Goal: Go to known website: Go to known website

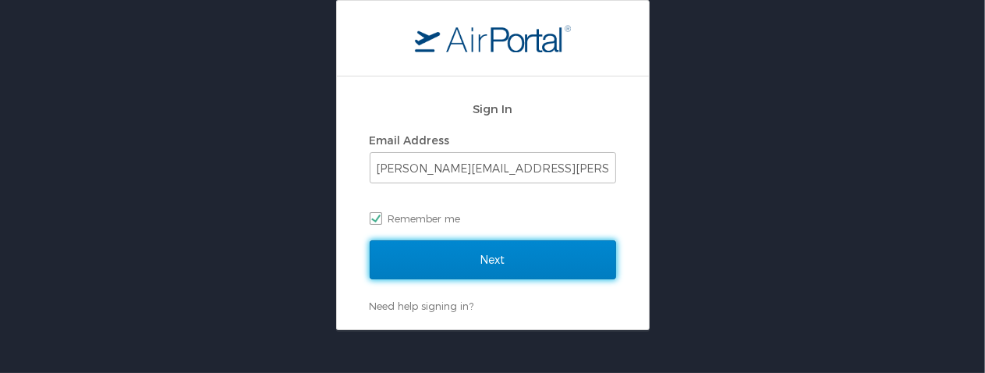
click at [463, 261] on input "Next" at bounding box center [493, 259] width 246 height 39
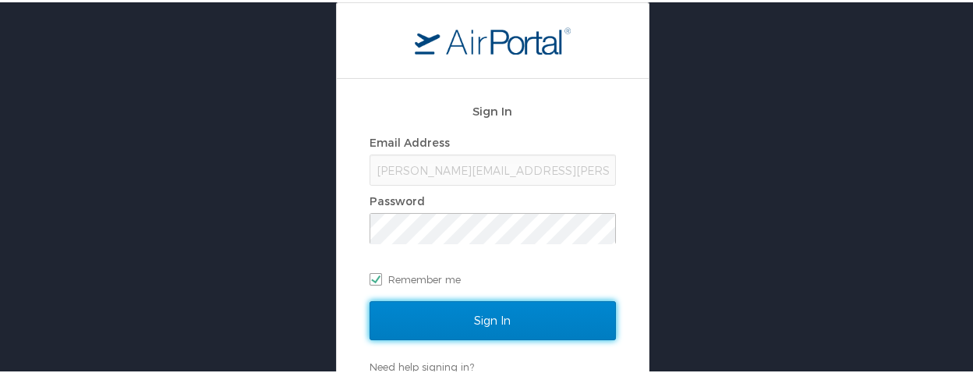
click at [500, 326] on input "Sign In" at bounding box center [493, 318] width 246 height 39
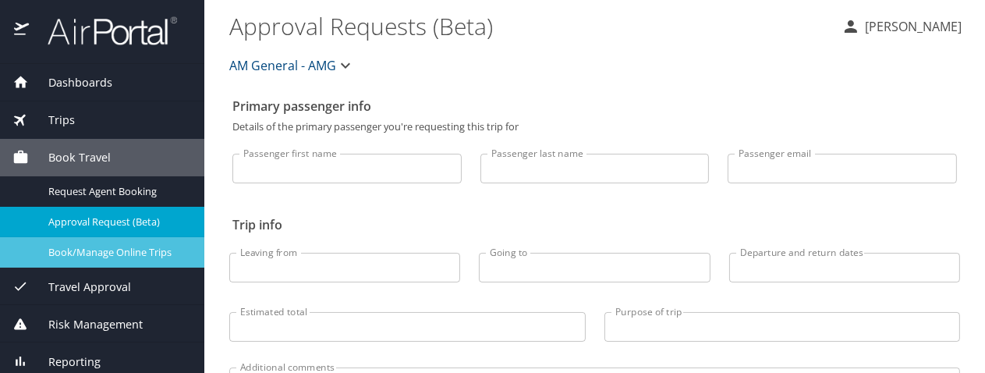
click at [87, 251] on span "Book/Manage Online Trips" at bounding box center [116, 252] width 137 height 15
